Goal: Task Accomplishment & Management: Manage account settings

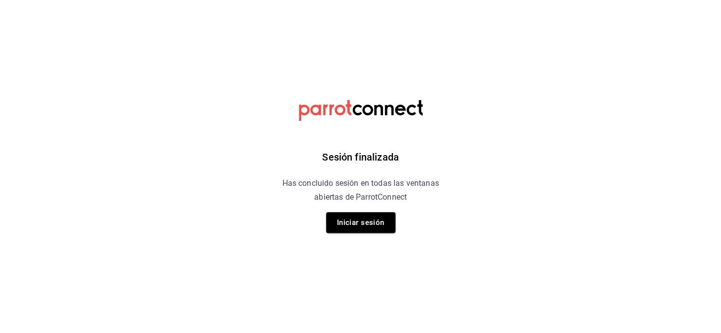
click at [353, 209] on div "Sesión finalizada Has concluido sesión en todas las ventanas abiertas de Parrot…" at bounding box center [360, 166] width 250 height 333
click at [381, 221] on button "Iniciar sesión" at bounding box center [360, 222] width 69 height 21
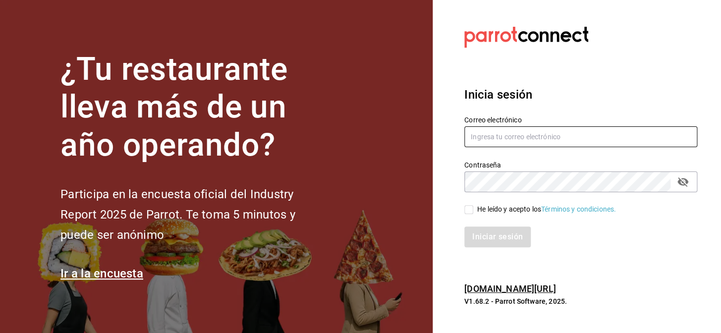
type input "[EMAIL_ADDRESS][DOMAIN_NAME]"
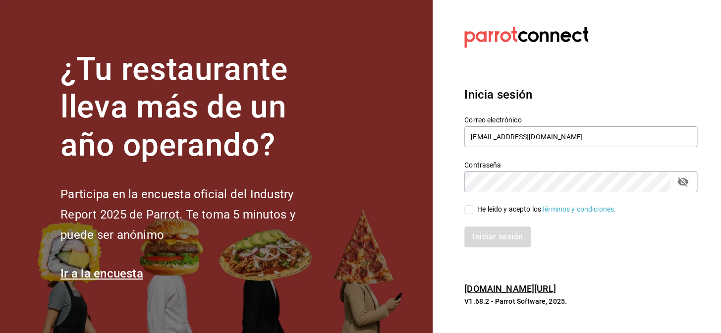
click at [467, 212] on input "He leído y acepto los Términos y condiciones." at bounding box center [468, 209] width 9 height 9
checkbox input "true"
click at [478, 235] on button "Iniciar sesión" at bounding box center [497, 236] width 67 height 21
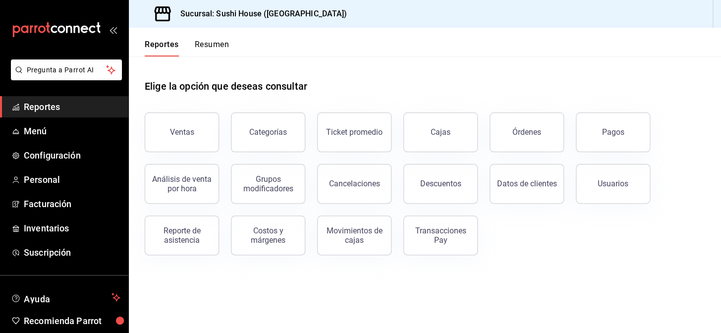
click at [206, 46] on button "Resumen" at bounding box center [212, 48] width 34 height 17
